Goal: Register for event/course

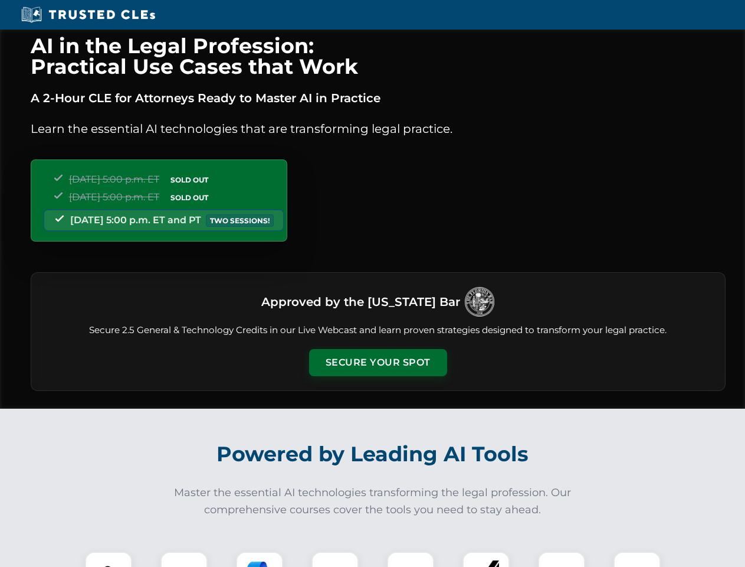
click at [378, 362] on button "Secure Your Spot" at bounding box center [378, 362] width 138 height 27
click at [109, 559] on img at bounding box center [108, 575] width 34 height 34
